Goal: Information Seeking & Learning: Learn about a topic

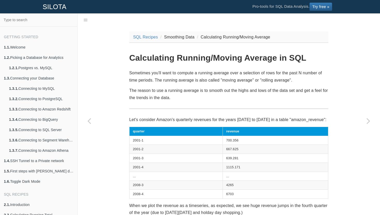
scroll to position [13, 0]
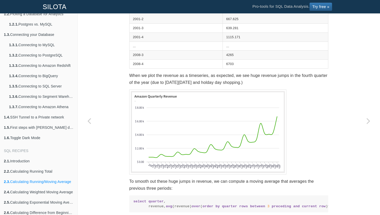
scroll to position [165, 0]
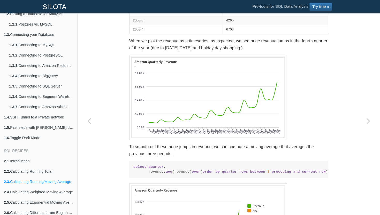
click at [279, 41] on p "When we plot the revenue as a timeseries, as expected, we see huge revenue jump…" at bounding box center [228, 44] width 199 height 14
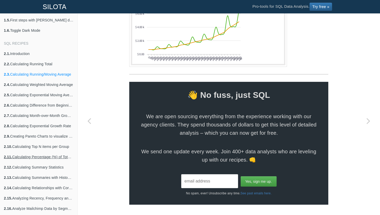
scroll to position [156, 0]
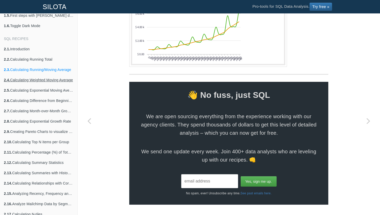
click at [41, 79] on link "2.4. Calculating Weighted Moving Average" at bounding box center [38, 80] width 77 height 10
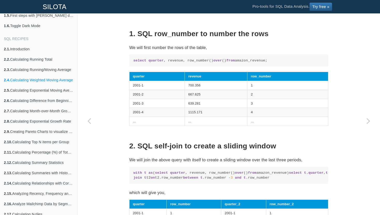
scroll to position [318, 0]
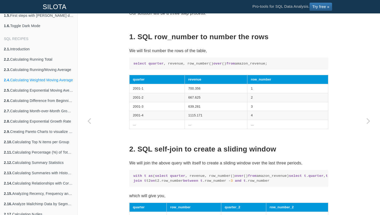
drag, startPoint x: 134, startPoint y: 177, endPoint x: 193, endPoint y: 186, distance: 60.4
click at [193, 184] on code "with t as ( select quarter , revenue, row_number() over () from amazon_revenue)…" at bounding box center [228, 179] width 191 height 10
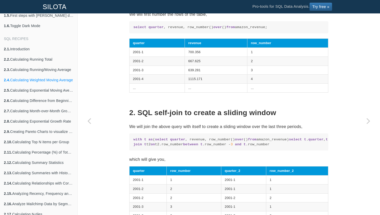
scroll to position [356, 0]
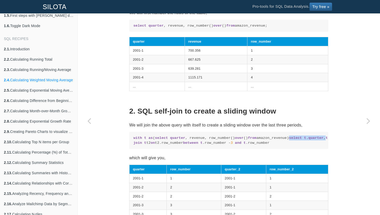
drag, startPoint x: 139, startPoint y: 155, endPoint x: 170, endPoint y: 153, distance: 31.1
click at [170, 146] on code "with t as ( select quarter , revenue, row_number() over () from amazon_revenue)…" at bounding box center [228, 141] width 191 height 10
click at [215, 146] on code "with t as ( select quarter , revenue, row_number() over () from amazon_revenue)…" at bounding box center [228, 141] width 191 height 10
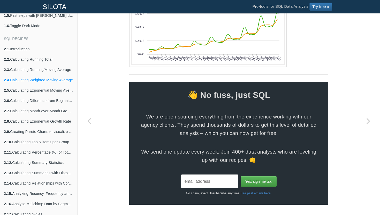
scroll to position [810, 0]
click at [51, 91] on link "2.5. Calculating Exponential Moving Average with Recursive CTEs" at bounding box center [38, 90] width 77 height 10
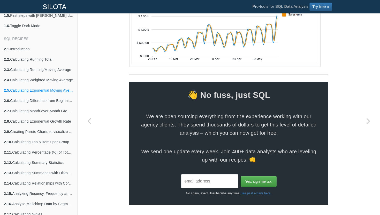
scroll to position [776, 0]
click at [37, 102] on link "2.6. Calculating Difference from Beginning Row" at bounding box center [38, 101] width 77 height 10
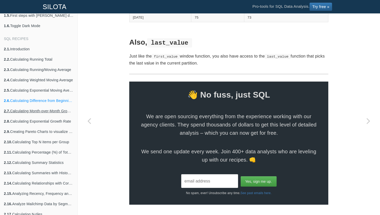
scroll to position [475, 0]
click at [40, 114] on link "2.7. Calculating Month-over-Month Growth Rate" at bounding box center [38, 111] width 77 height 10
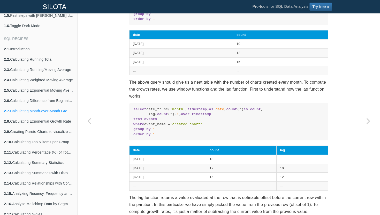
scroll to position [111, 0]
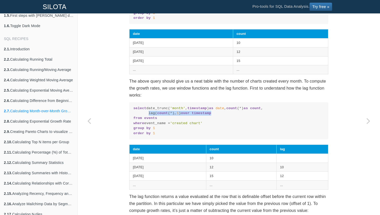
drag, startPoint x: 149, startPoint y: 121, endPoint x: 218, endPoint y: 119, distance: 68.8
click at [218, 119] on code "select date_trunc( 'month' , timestamp ) as date , count (*) as count , lag( co…" at bounding box center [228, 121] width 191 height 30
copy code "lag( count (*), 1 ) over timestamp"
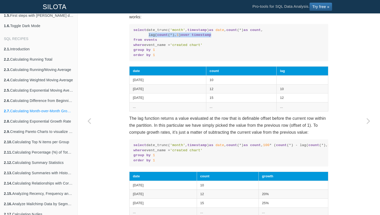
scroll to position [190, 0]
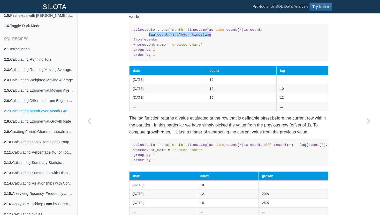
drag, startPoint x: 148, startPoint y: 160, endPoint x: 180, endPoint y: 162, distance: 32.6
click at [180, 162] on code "select date_trunc( 'month' , timestamp ) as date , count (*) as count , 100 * (…" at bounding box center [228, 153] width 191 height 20
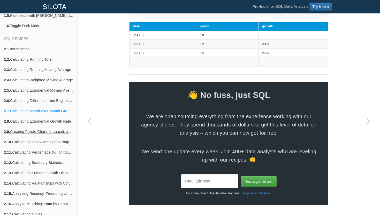
scroll to position [359, 0]
click at [50, 122] on link "2.8. Calculating Exponential Growth Rate" at bounding box center [38, 121] width 77 height 10
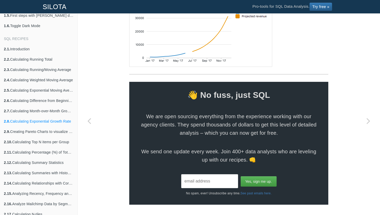
scroll to position [1853, 0]
click at [56, 130] on link "2.9. Creating Pareto Charts to visualize the 80/20 principle" at bounding box center [38, 132] width 77 height 10
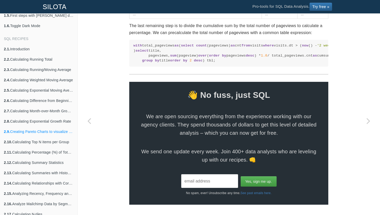
scroll to position [668, 0]
click at [42, 140] on link "2.10. Calculating Top N items per Group" at bounding box center [38, 142] width 77 height 10
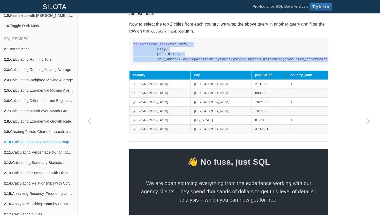
drag, startPoint x: 132, startPoint y: 54, endPoint x: 190, endPoint y: 88, distance: 67.2
click at [190, 65] on pre "select * from ( select country, city, population, row_number() over ( partition…" at bounding box center [228, 51] width 199 height 27
copy code "select * from ( select country, city, population, row_number() over ( partition…"
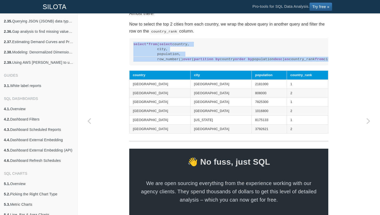
scroll to position [537, 0]
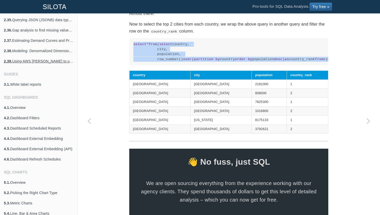
click at [53, 63] on link "2.39. Using AWS [PERSON_NAME] to understand your AWS bills" at bounding box center [38, 61] width 77 height 10
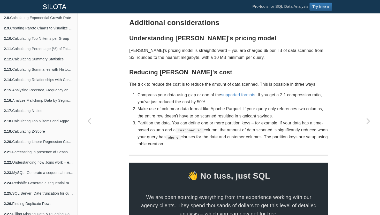
scroll to position [938, 0]
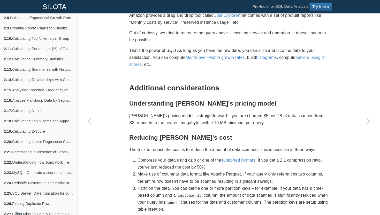
click at [144, 26] on p "Amazon provides a drag and drop tool called Cost Explorer that comes with a set…" at bounding box center [228, 19] width 199 height 14
